Goal: Information Seeking & Learning: Learn about a topic

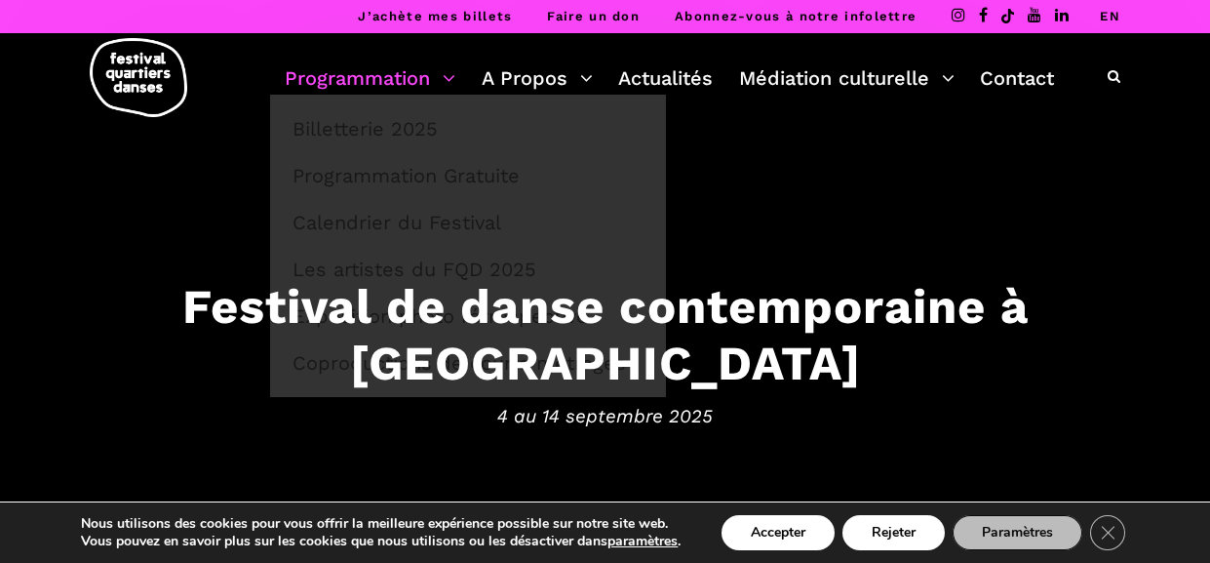
click at [406, 78] on link "Programmation" at bounding box center [370, 77] width 171 height 33
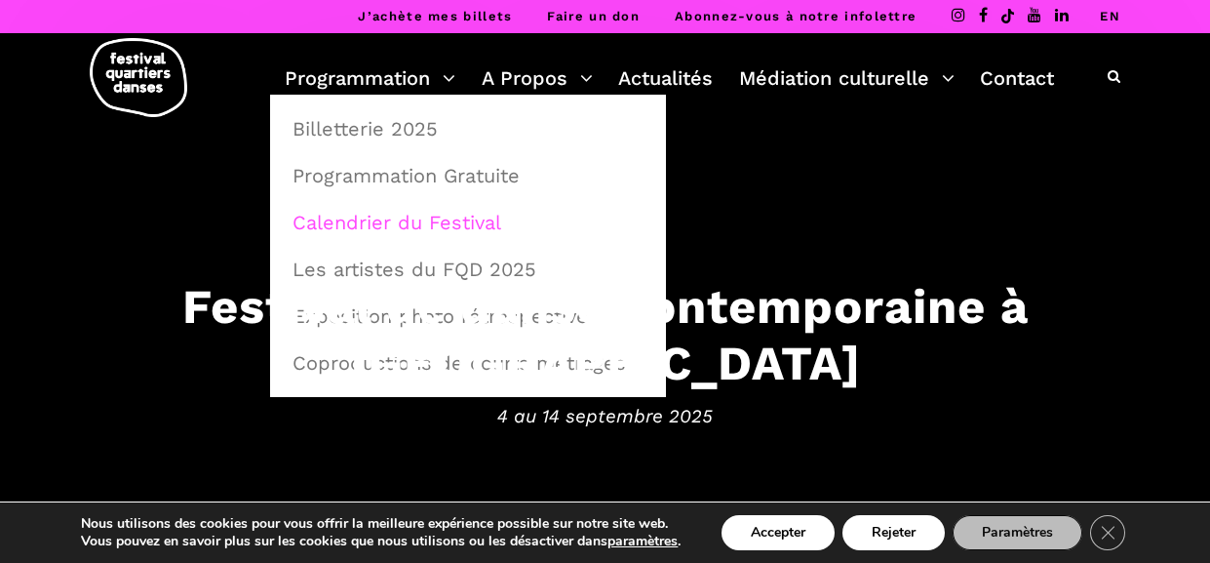
click at [465, 222] on link "Calendrier du Festival" at bounding box center [468, 222] width 374 height 45
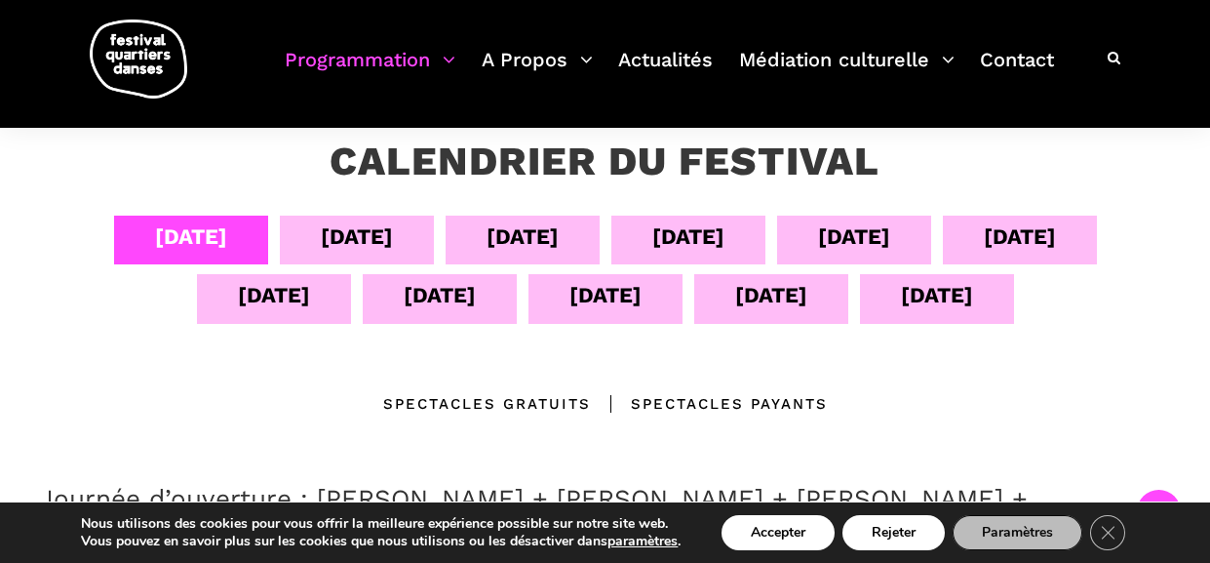
scroll to position [342, 0]
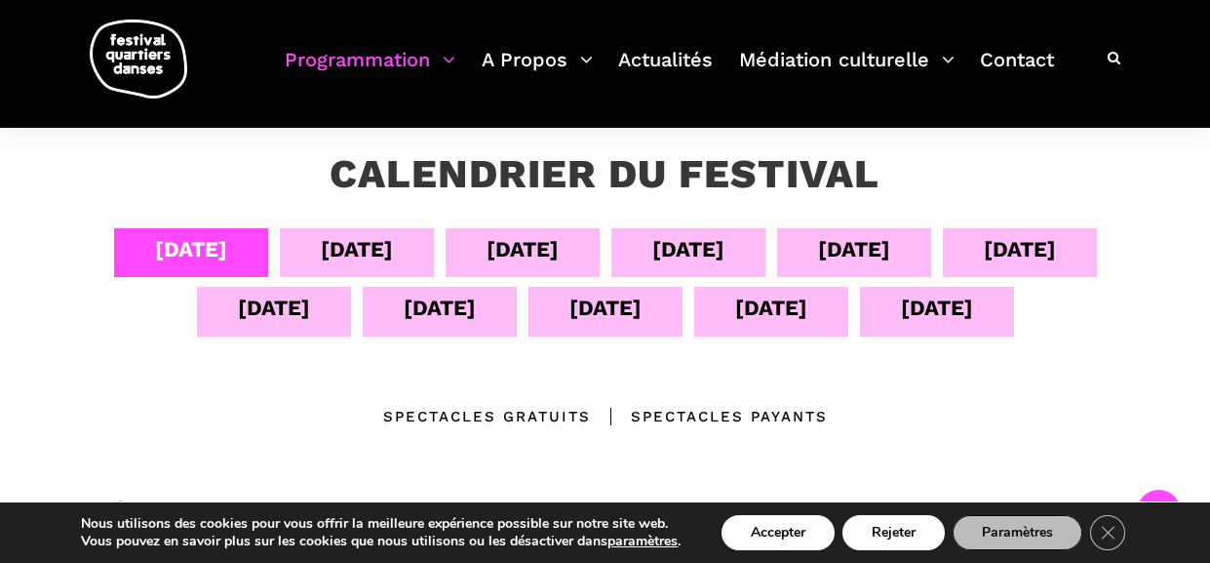
click at [362, 242] on div "[DATE]" at bounding box center [357, 249] width 72 height 34
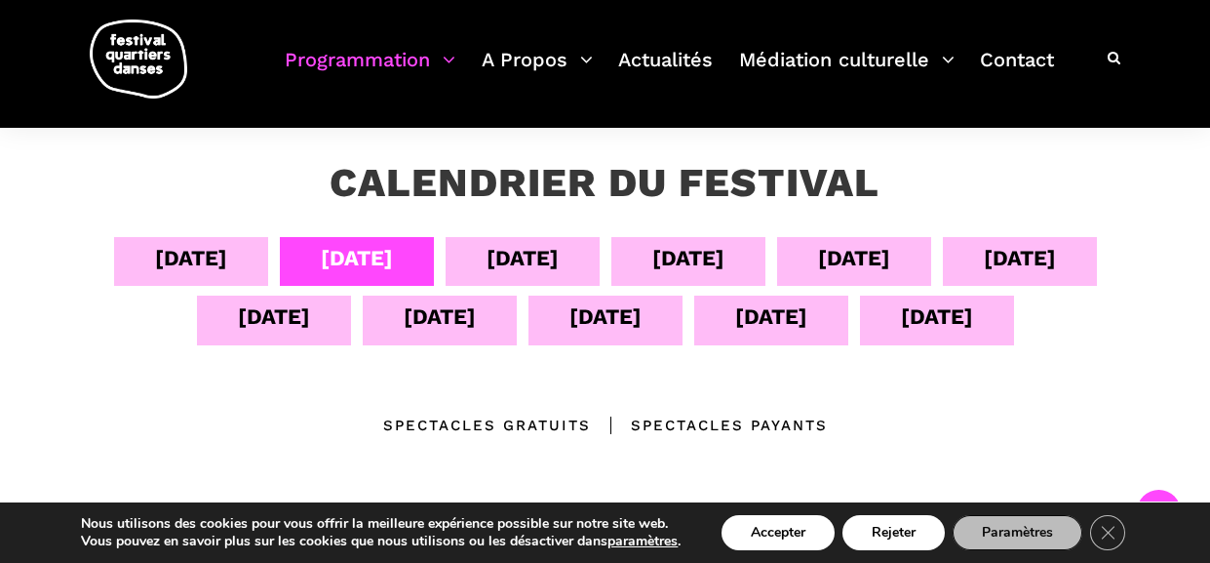
scroll to position [327, 0]
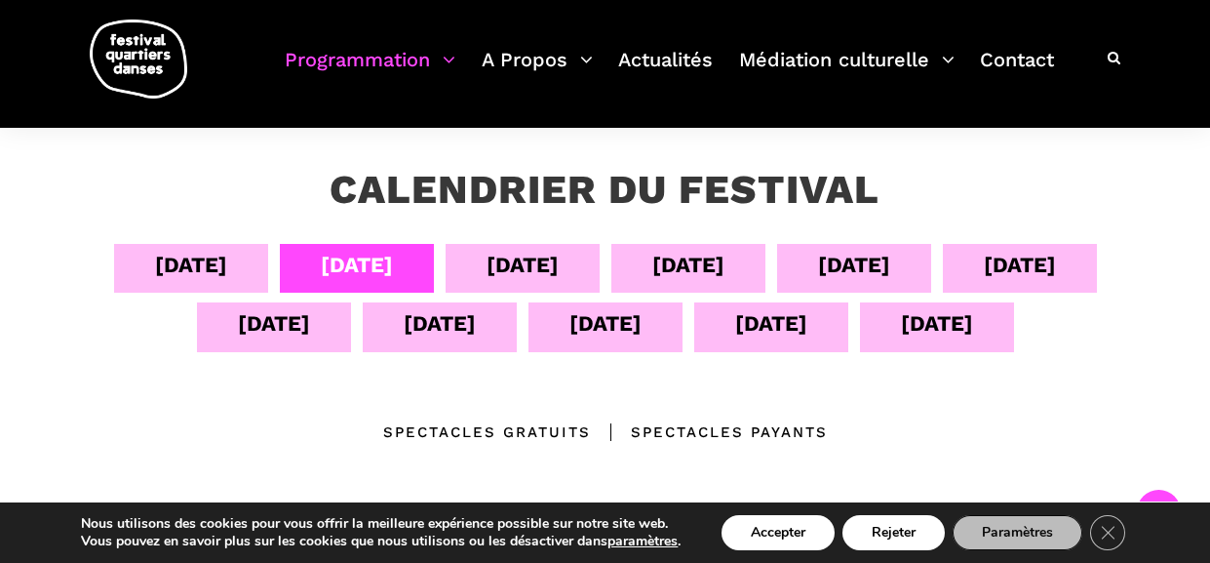
click at [517, 256] on div "[DATE]" at bounding box center [522, 265] width 72 height 34
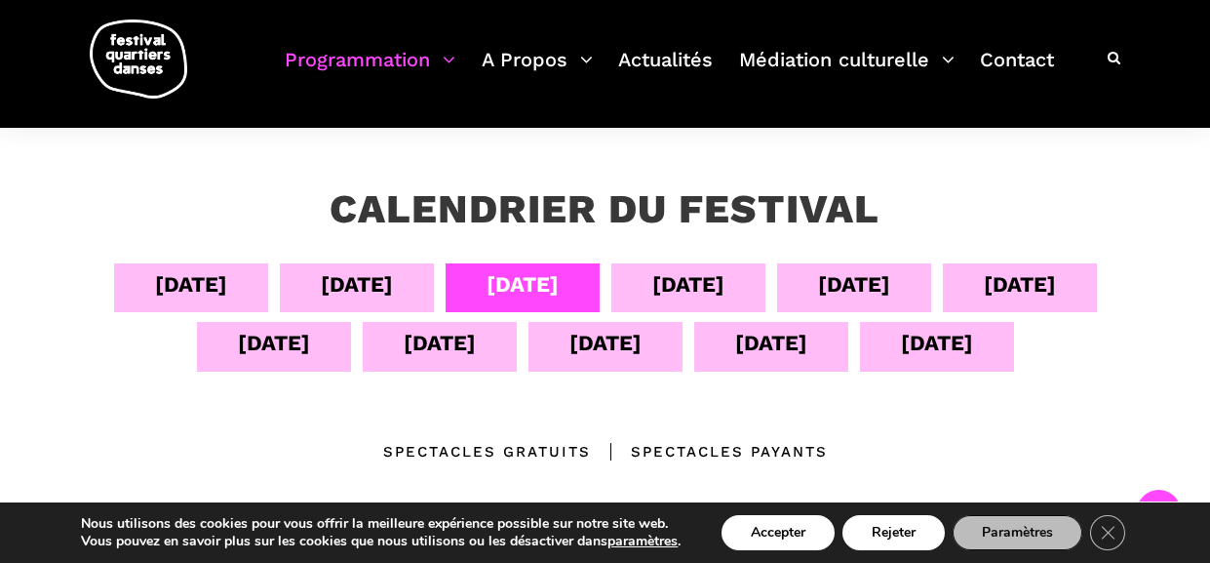
scroll to position [301, 0]
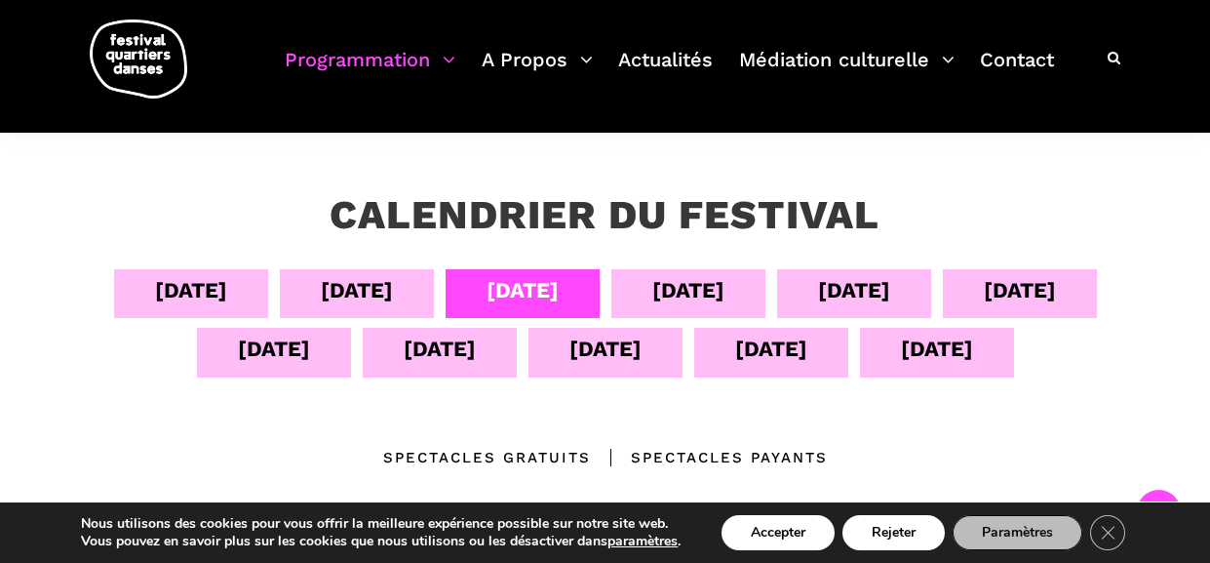
click at [177, 291] on div "[DATE]" at bounding box center [191, 290] width 72 height 34
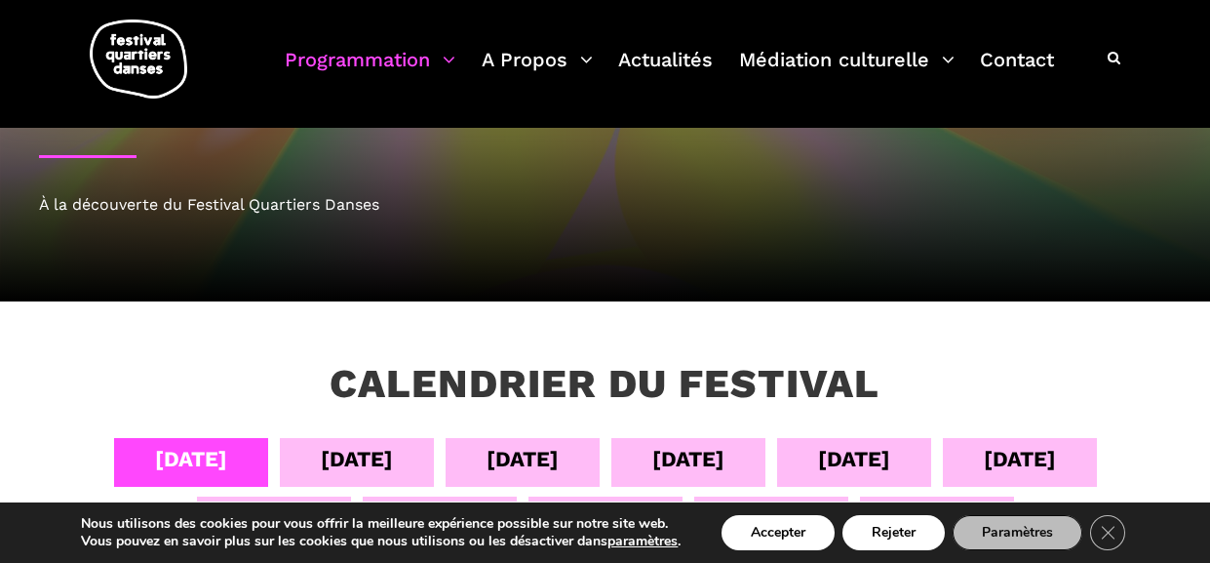
click at [685, 455] on div "[DATE]" at bounding box center [688, 459] width 72 height 34
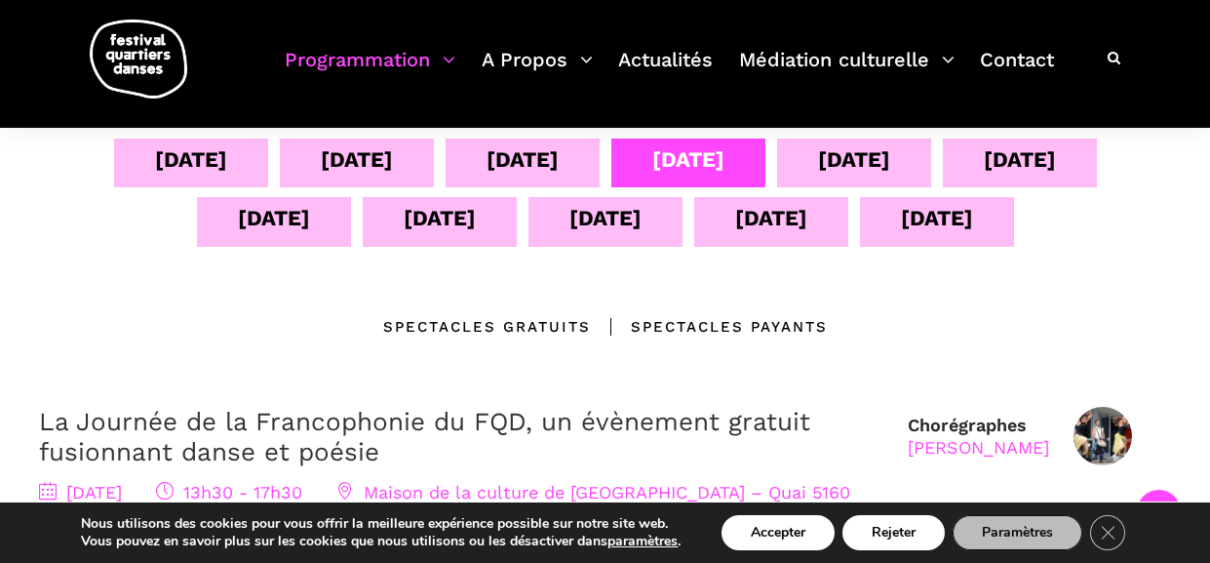
scroll to position [418, 0]
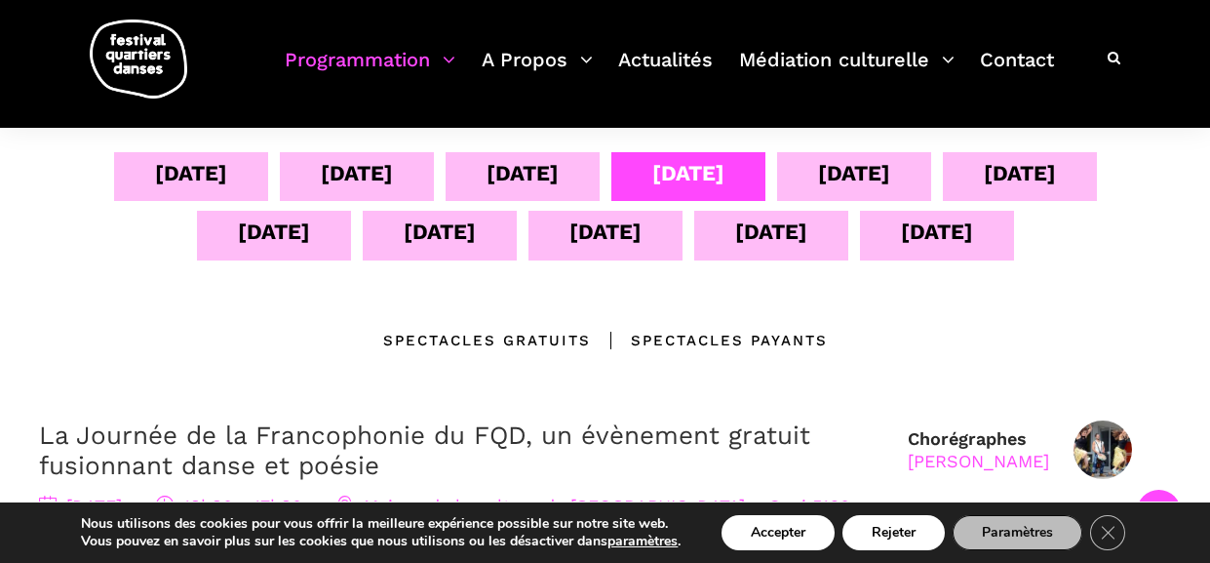
click at [862, 174] on div "[DATE]" at bounding box center [854, 173] width 72 height 34
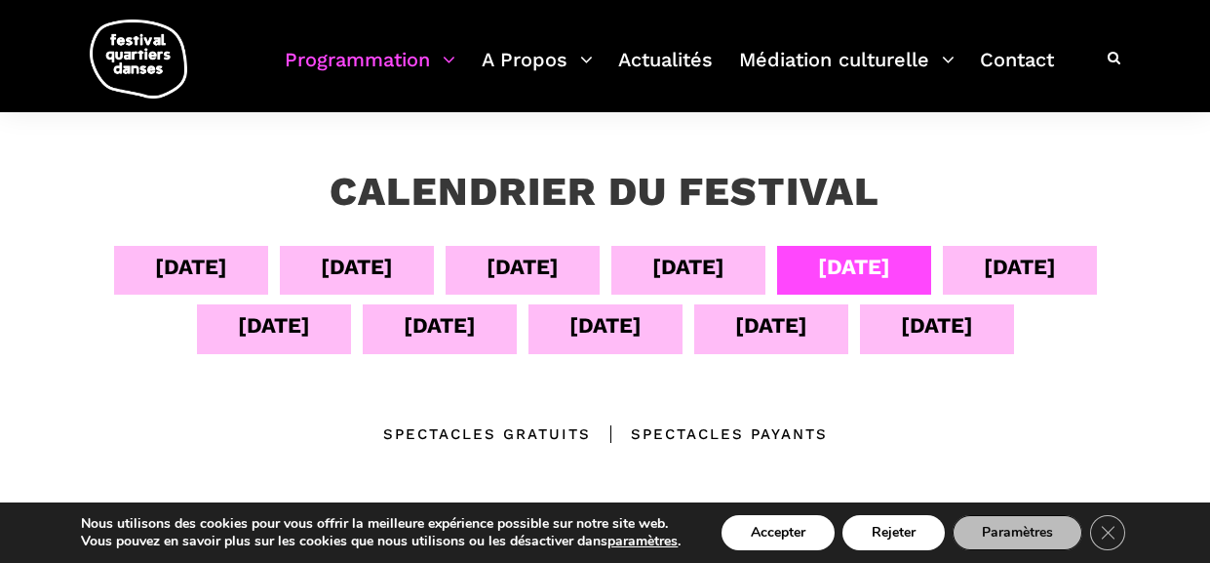
scroll to position [0, 0]
